Goal: Navigation & Orientation: Find specific page/section

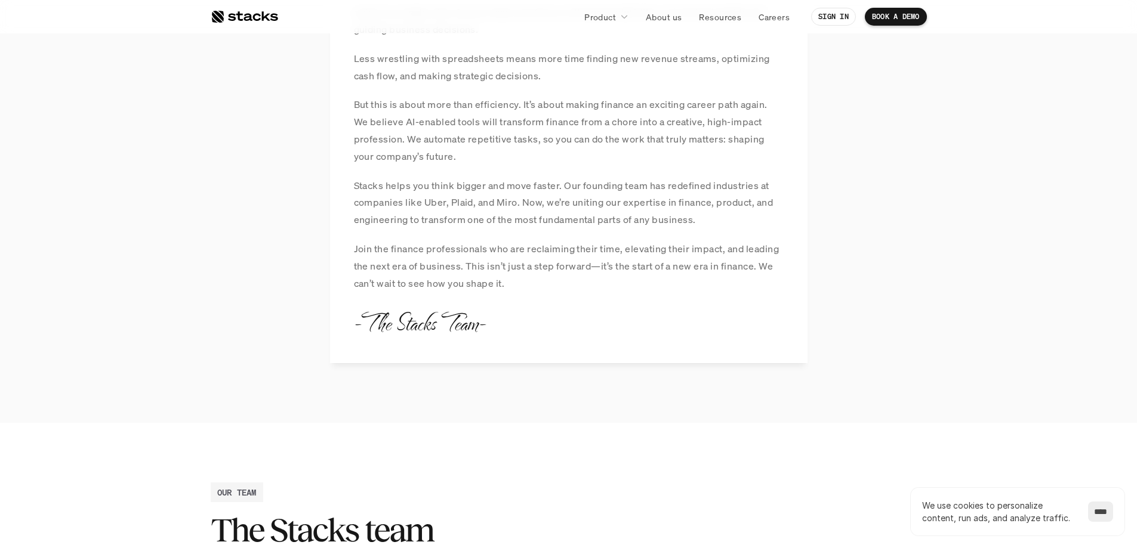
scroll to position [1099, 0]
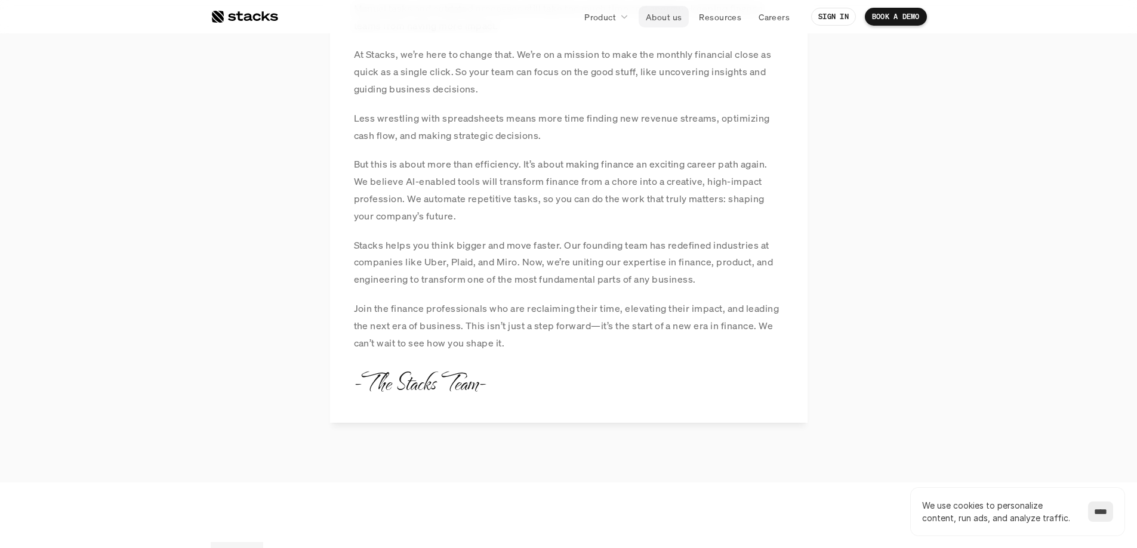
click at [662, 17] on p "About us" at bounding box center [664, 17] width 36 height 13
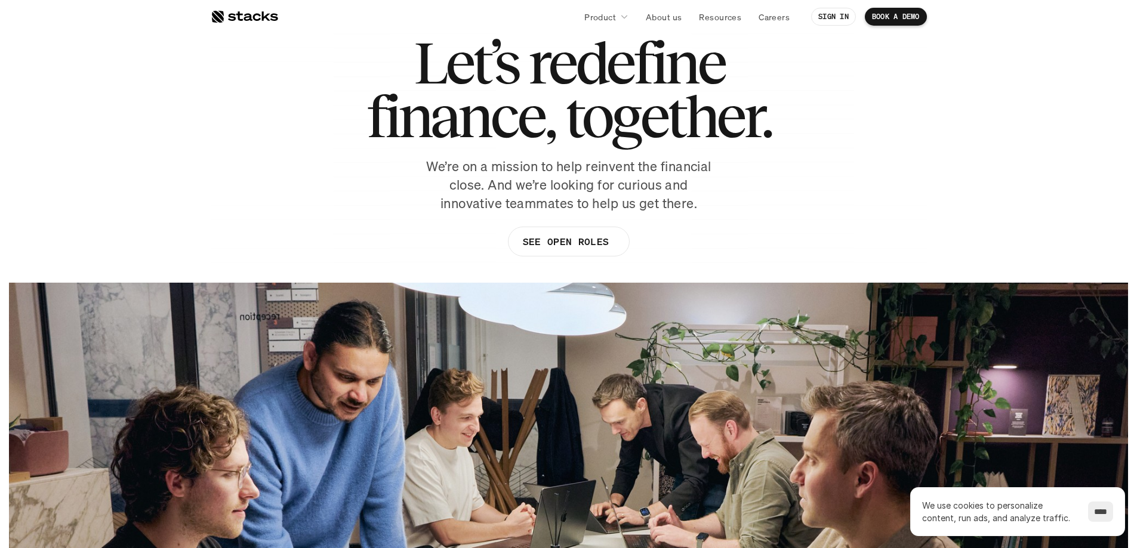
scroll to position [0, 0]
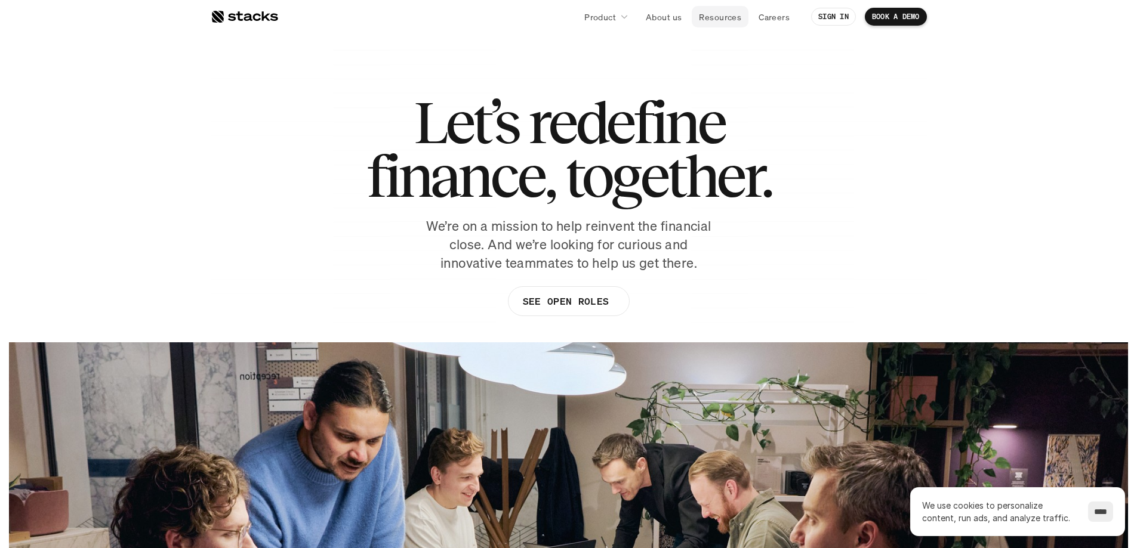
click at [722, 17] on p "Resources" at bounding box center [720, 17] width 42 height 13
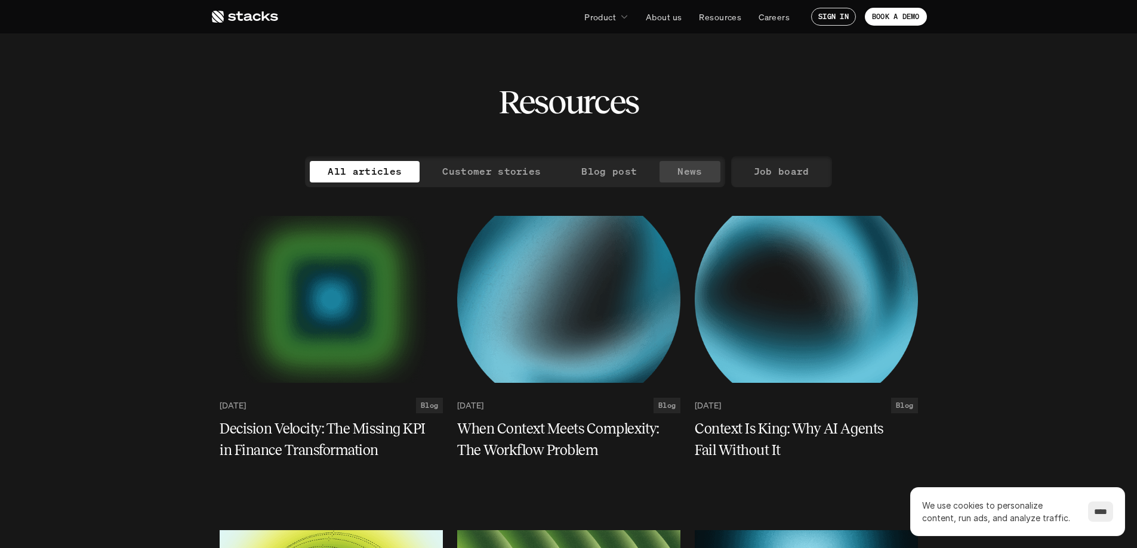
click at [683, 169] on p "News" at bounding box center [689, 171] width 24 height 17
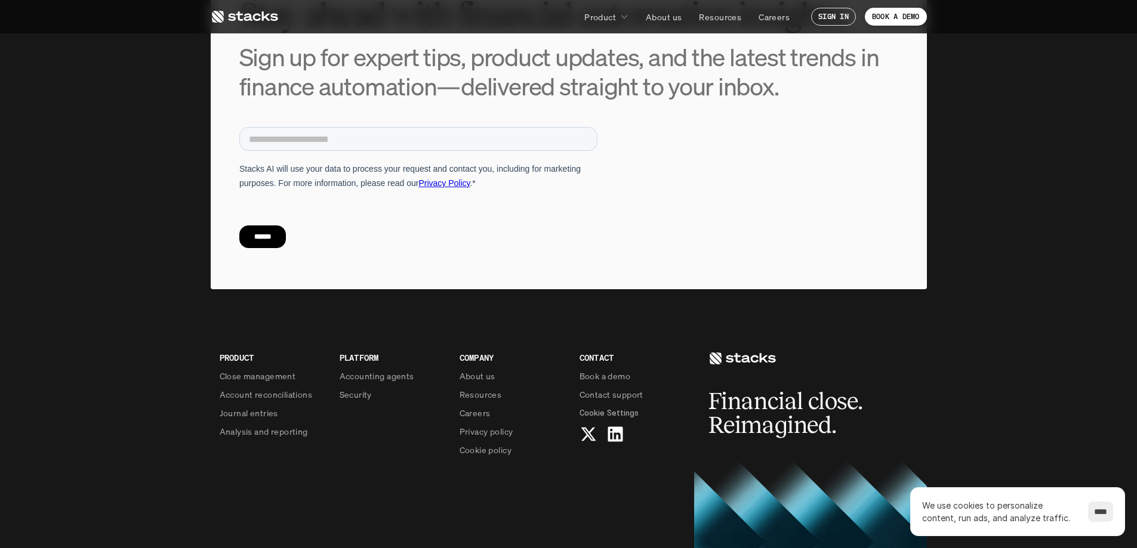
scroll to position [864, 0]
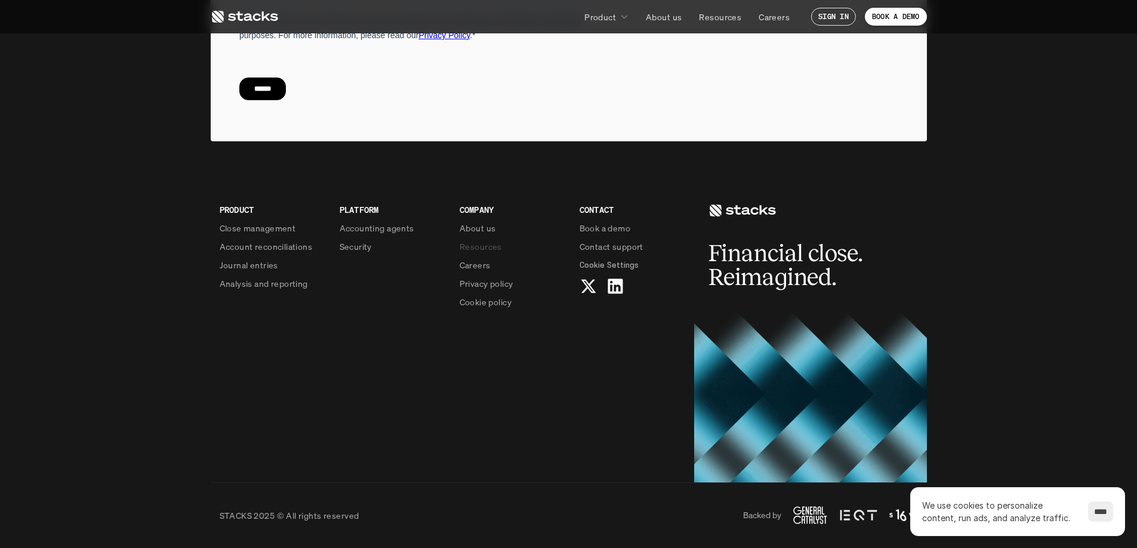
click at [498, 248] on p "Resources" at bounding box center [481, 246] width 42 height 13
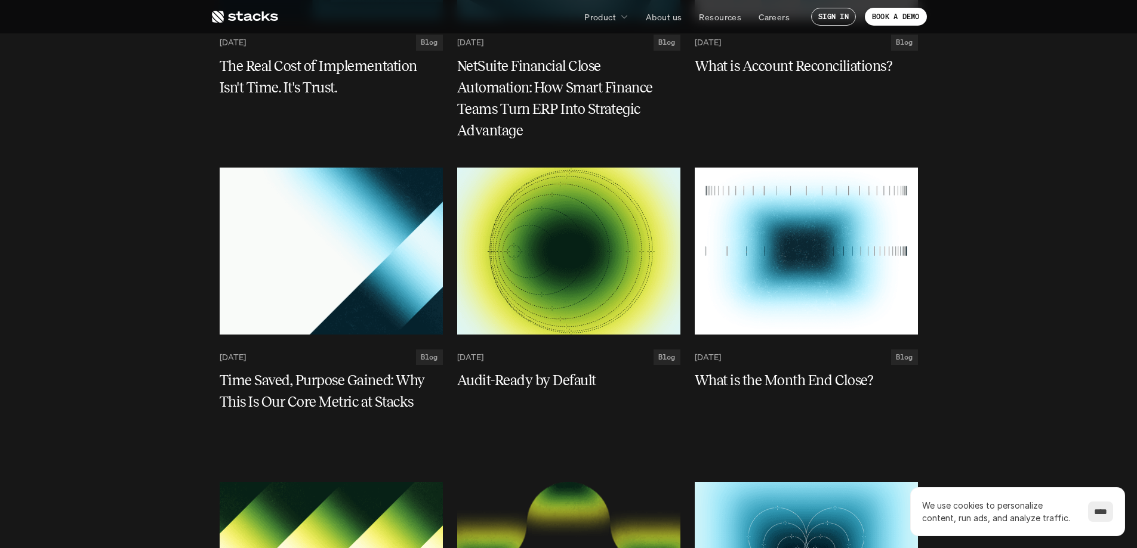
scroll to position [2745, 0]
